Goal: Browse casually: Explore the website without a specific task or goal

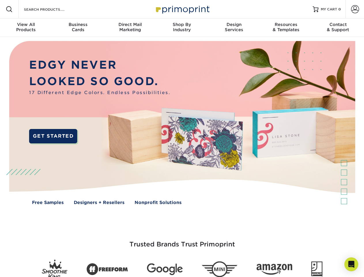
click at [182, 138] on img at bounding box center [182, 127] width 361 height 180
click at [9, 9] on span at bounding box center [9, 9] width 7 height 7
click at [355, 9] on span at bounding box center [355, 9] width 8 height 8
click at [26, 28] on div "View All Products" at bounding box center [26, 27] width 52 height 10
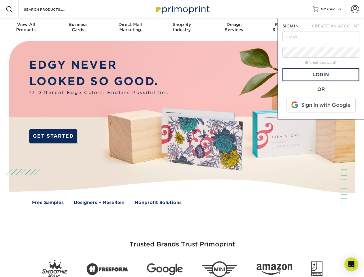
click at [78, 28] on div "Business Cards" at bounding box center [78, 27] width 52 height 10
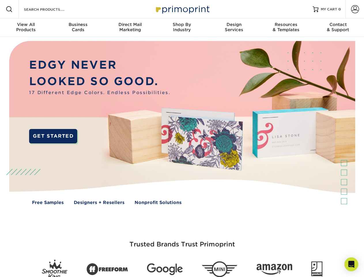
click at [130, 28] on div "Direct Mail Marketing" at bounding box center [130, 27] width 52 height 10
click at [182, 28] on div "Shop By Industry" at bounding box center [182, 27] width 52 height 10
click at [234, 28] on div "Design Services" at bounding box center [234, 27] width 52 height 10
click at [286, 28] on div "Resources & Templates" at bounding box center [286, 27] width 52 height 10
click at [338, 28] on div "Contact & Support" at bounding box center [338, 27] width 52 height 10
